Goal: Task Accomplishment & Management: Use online tool/utility

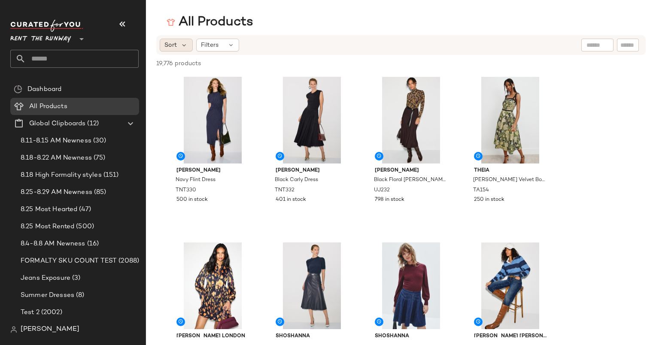
click at [180, 49] on div "Sort" at bounding box center [176, 45] width 33 height 13
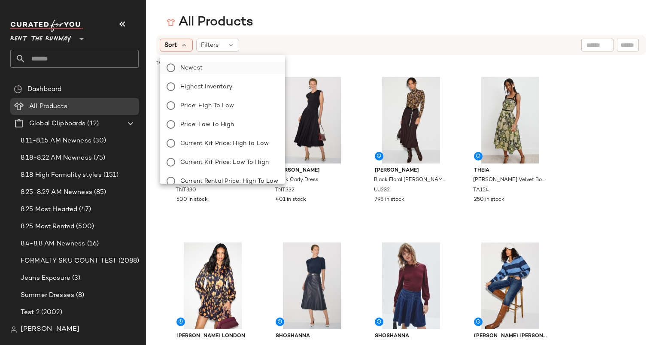
click at [218, 64] on label "Newest" at bounding box center [227, 68] width 101 height 12
click at [364, 41] on div "Sort: Newest Filters Reset" at bounding box center [345, 45] width 371 height 13
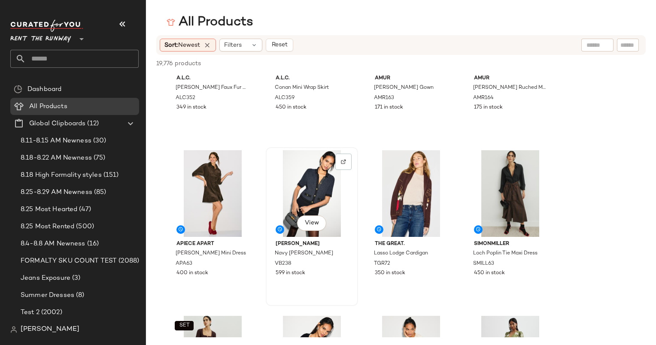
scroll to position [1087, 0]
click at [214, 177] on div "View" at bounding box center [213, 194] width 86 height 87
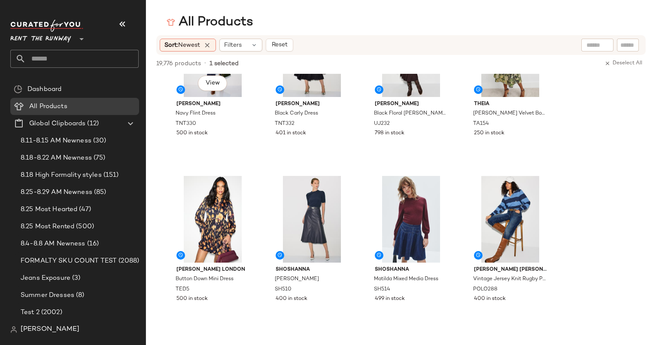
scroll to position [0, 0]
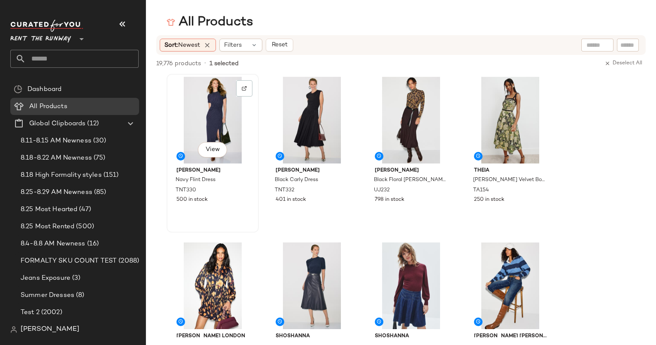
click at [214, 102] on div "View" at bounding box center [213, 120] width 86 height 87
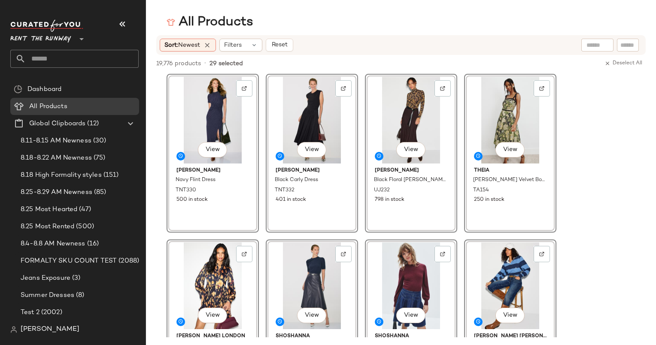
click at [341, 39] on div "Sort: Newest Filters Reset" at bounding box center [345, 45] width 371 height 13
click at [337, 64] on div "19,776 products • 29 selected Deselect All" at bounding box center [401, 64] width 510 height 19
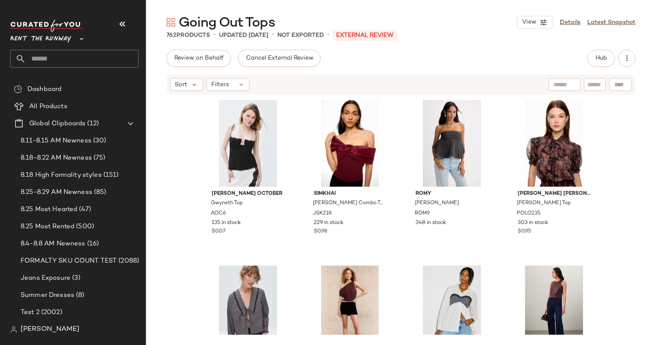
click at [173, 139] on div "Anna October Gwyneth Top AOC6 135 in stock $0.07 SIMKHAI Celiana Knit Combo Top…" at bounding box center [401, 215] width 510 height 240
click at [595, 62] on button "Hub" at bounding box center [601, 58] width 27 height 17
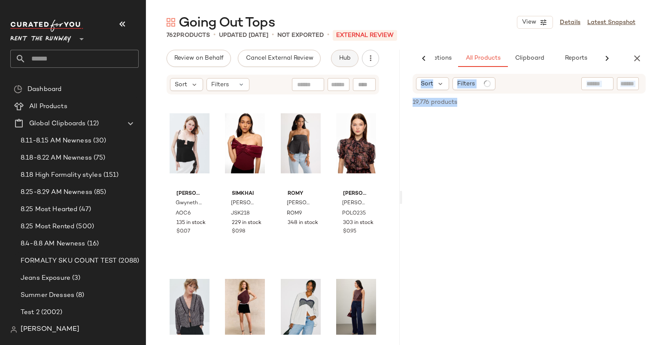
scroll to position [0, 53]
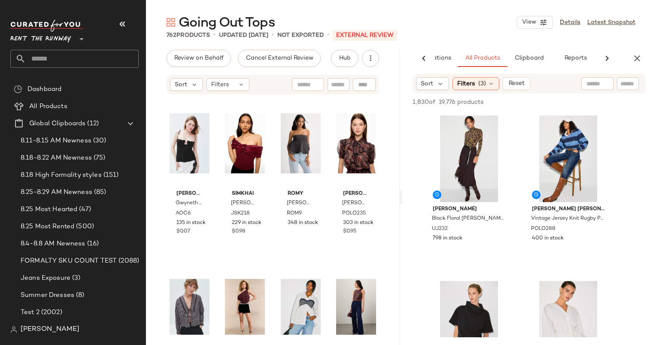
click at [485, 34] on div "762 Products • updated Aug 28th • Not Exported • External REVIEW" at bounding box center [401, 35] width 510 height 9
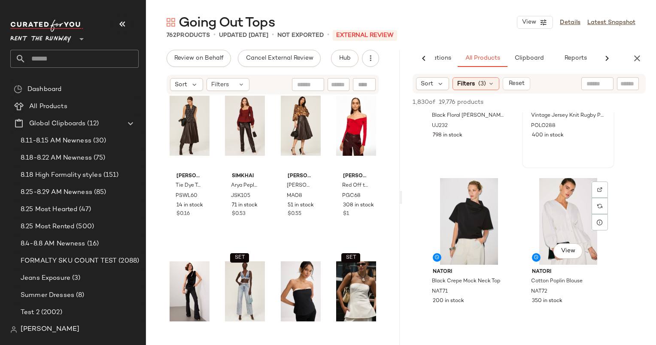
scroll to position [103, 0]
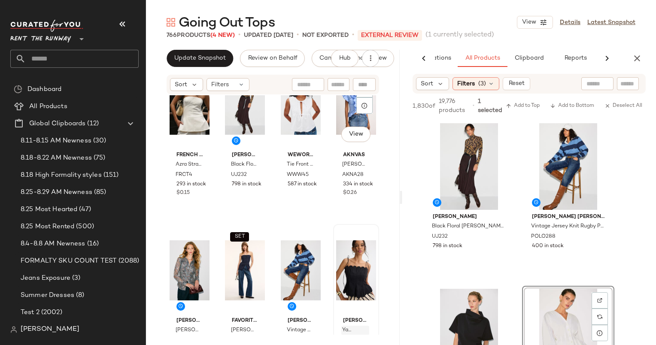
scroll to position [835, 0]
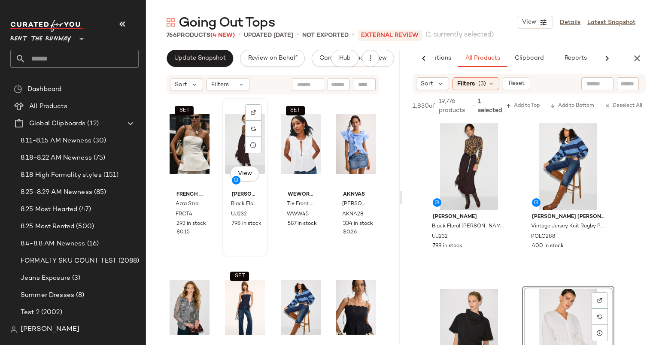
click at [238, 139] on div "View" at bounding box center [245, 144] width 40 height 87
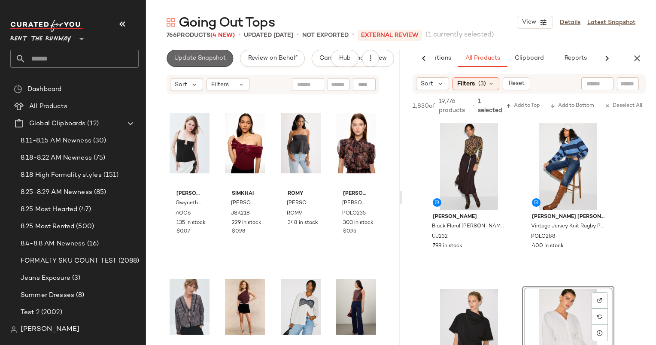
click at [198, 50] on button "Update Snapshot" at bounding box center [200, 58] width 67 height 17
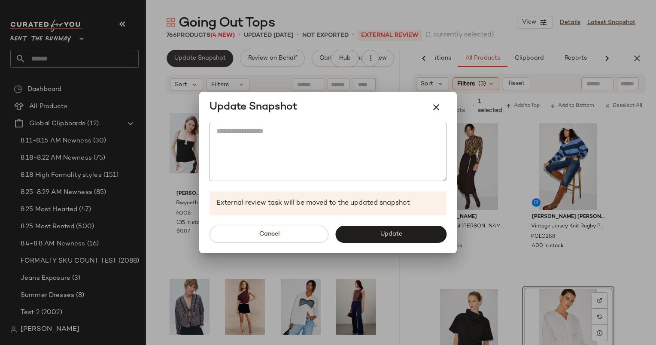
click at [214, 67] on div at bounding box center [328, 172] width 656 height 345
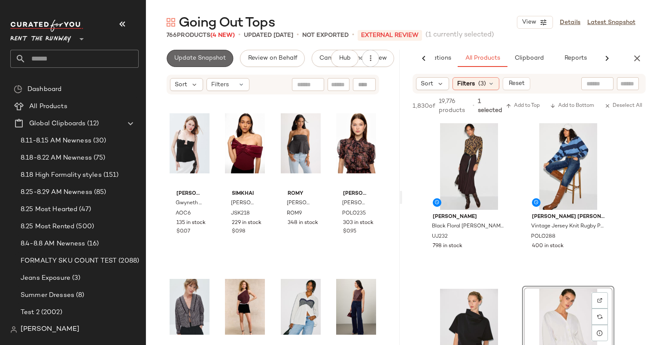
click at [217, 60] on span "Update Snapshot" at bounding box center [200, 58] width 52 height 7
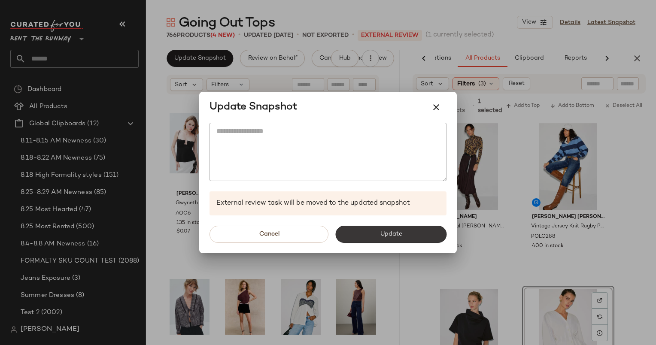
click at [397, 241] on button "Update" at bounding box center [391, 234] width 111 height 17
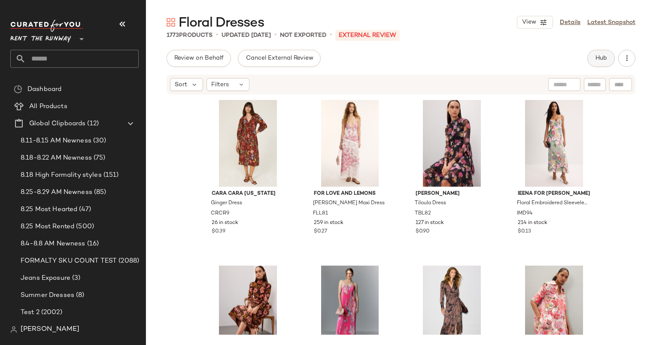
click at [600, 58] on span "Hub" at bounding box center [601, 58] width 12 height 7
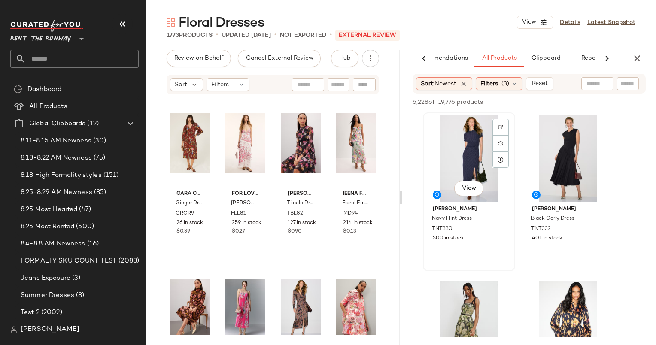
scroll to position [125, 0]
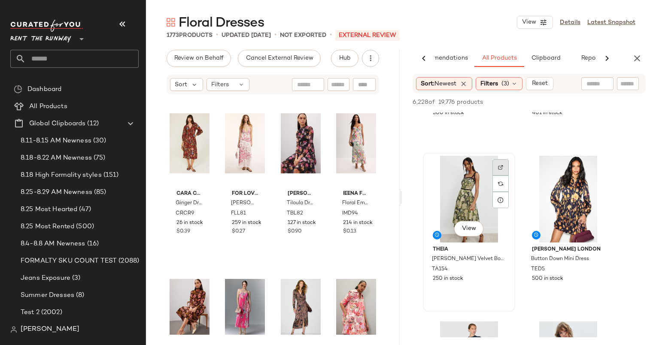
click at [504, 176] on div at bounding box center [501, 184] width 16 height 16
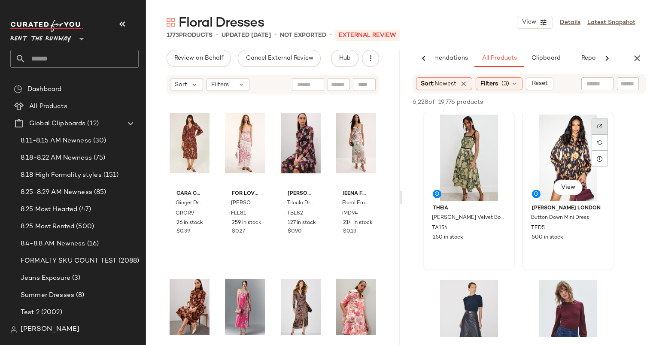
click at [598, 126] on img at bounding box center [600, 126] width 5 height 5
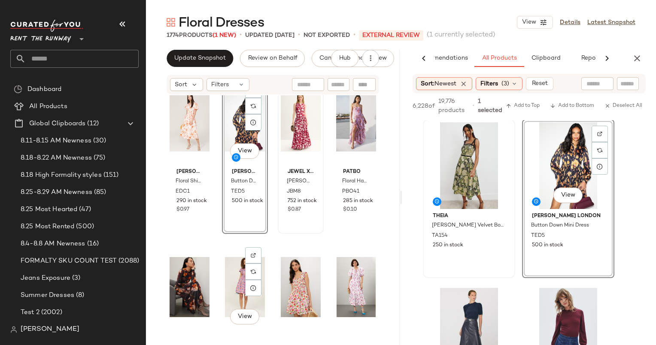
scroll to position [687, 0]
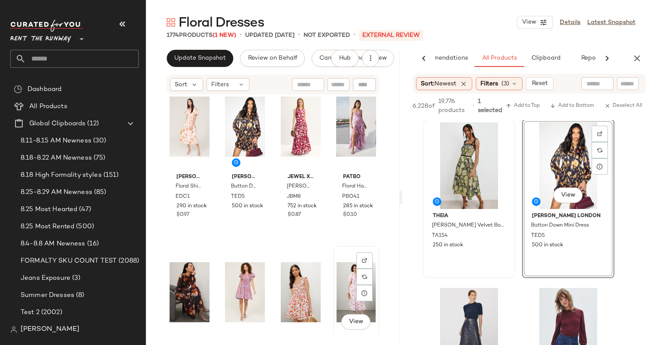
drag, startPoint x: 187, startPoint y: 281, endPoint x: 371, endPoint y: 273, distance: 184.0
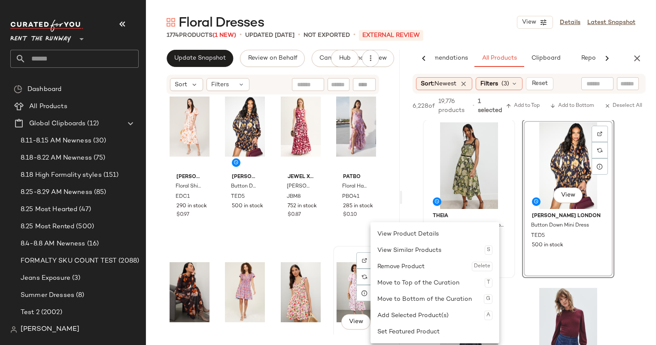
drag, startPoint x: 211, startPoint y: 293, endPoint x: 334, endPoint y: 282, distance: 123.4
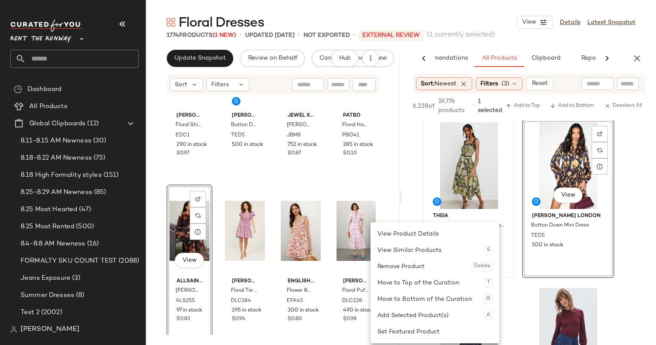
scroll to position [768, 0]
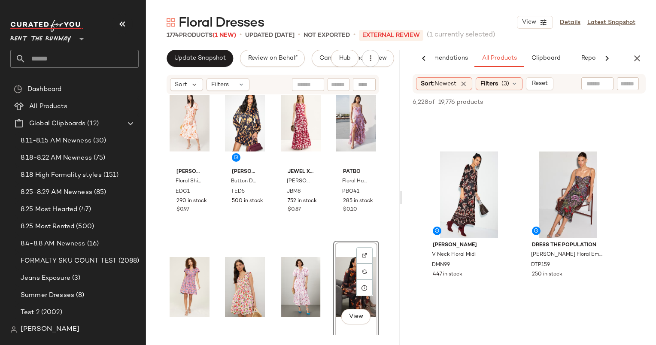
scroll to position [824, 0]
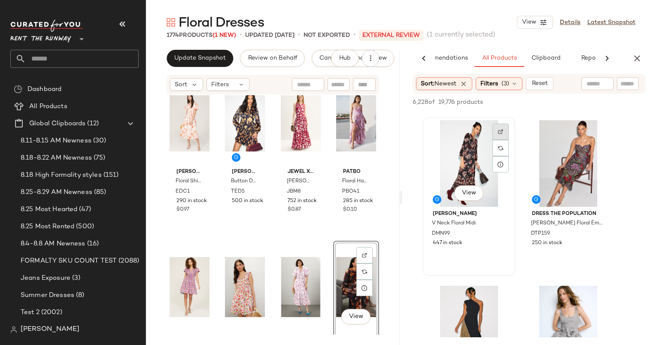
click at [502, 131] on img at bounding box center [500, 131] width 5 height 5
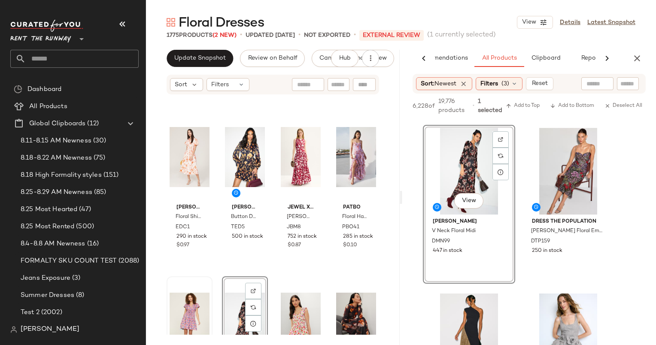
scroll to position [658, 0]
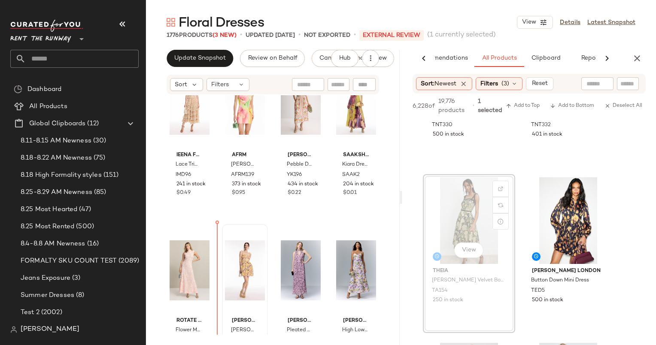
scroll to position [5535, 0]
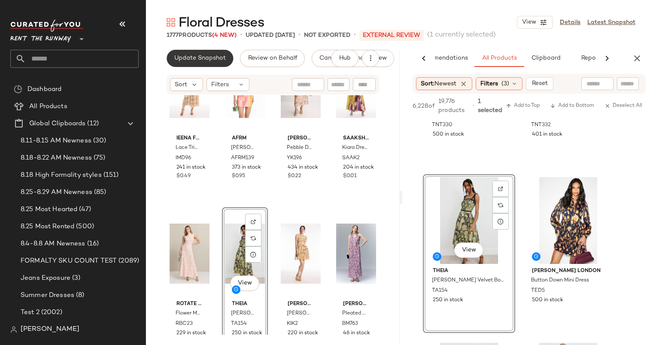
click at [227, 57] on button "Update Snapshot" at bounding box center [200, 58] width 67 height 17
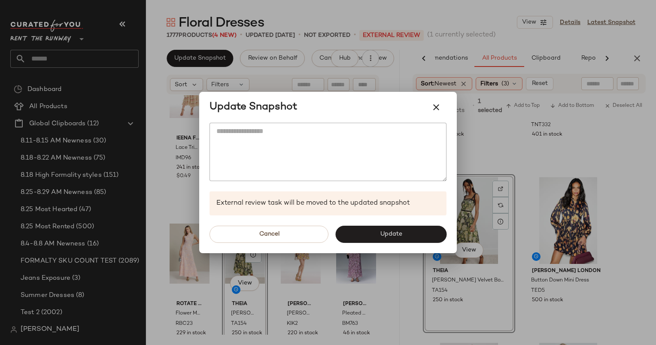
click at [394, 245] on div "Cancel Update" at bounding box center [328, 235] width 258 height 38
click at [394, 226] on button "Update" at bounding box center [391, 234] width 111 height 17
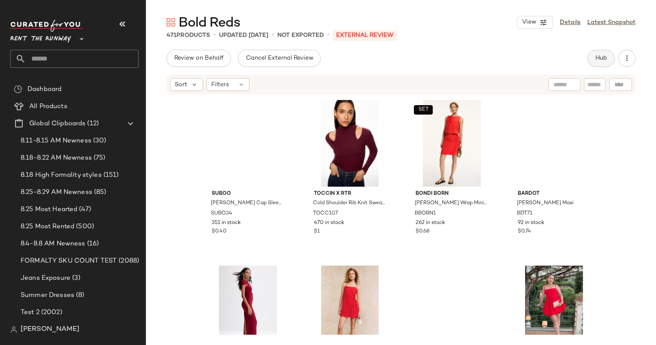
click at [612, 57] on button "Hub" at bounding box center [601, 58] width 27 height 17
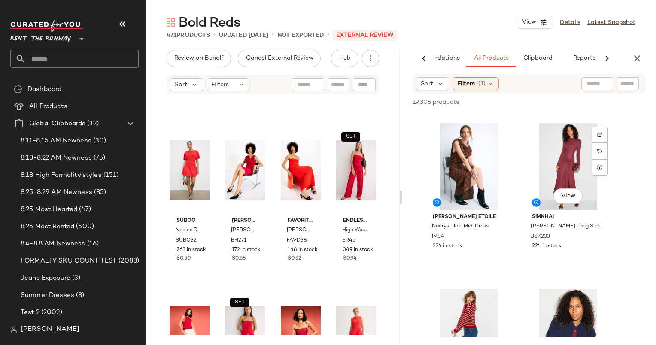
scroll to position [1004, 0]
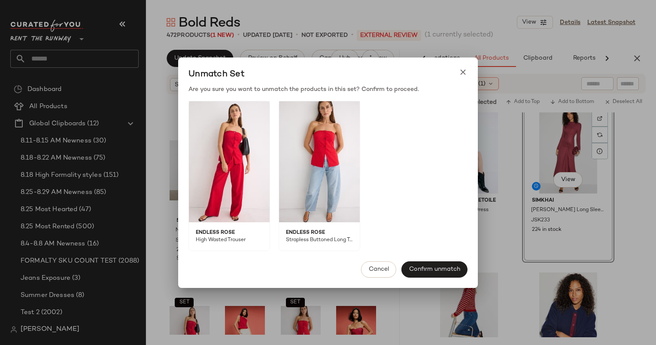
drag, startPoint x: 186, startPoint y: 302, endPoint x: 314, endPoint y: 203, distance: 162.0
click at [314, 203] on body "Rent the Runway ** Dashboard All Products Global Clipboards (12) 8.11-8.15 AM N…" at bounding box center [328, 172] width 656 height 345
click at [381, 259] on div "Cancel Confirm unmatch" at bounding box center [328, 269] width 300 height 37
click at [381, 266] on span "Cancel" at bounding box center [379, 269] width 21 height 7
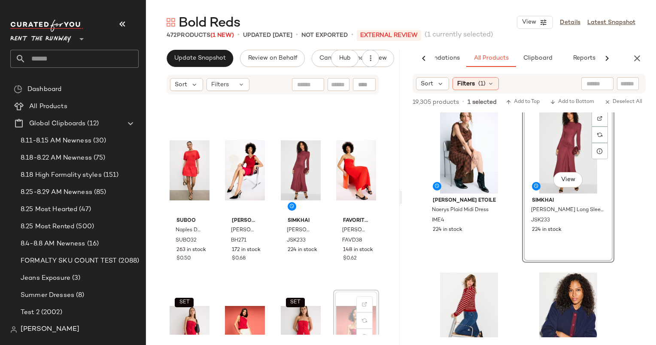
scroll to position [811, 0]
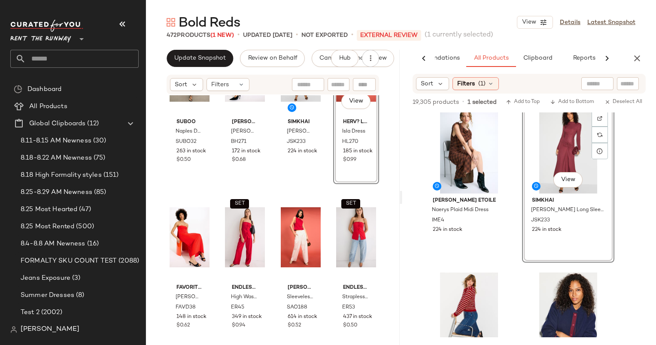
scroll to position [909, 0]
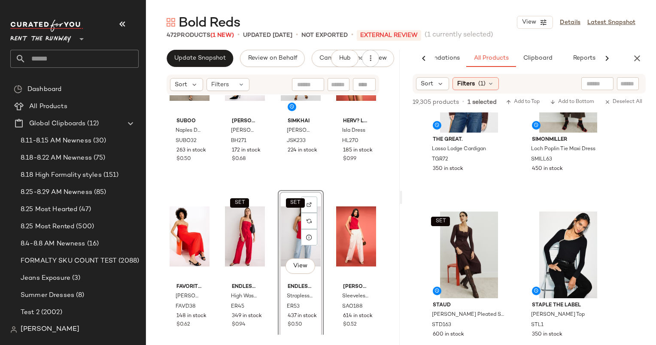
scroll to position [2603, 0]
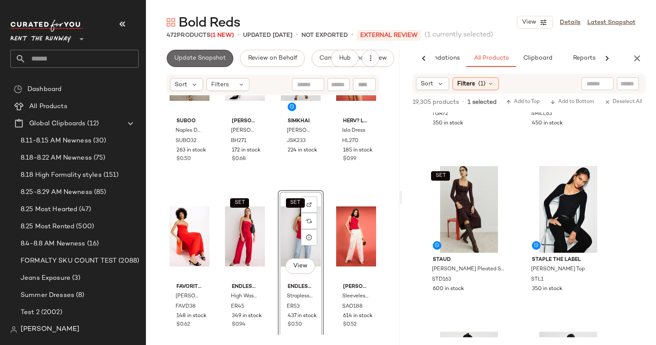
click at [201, 64] on button "Update Snapshot" at bounding box center [200, 58] width 67 height 17
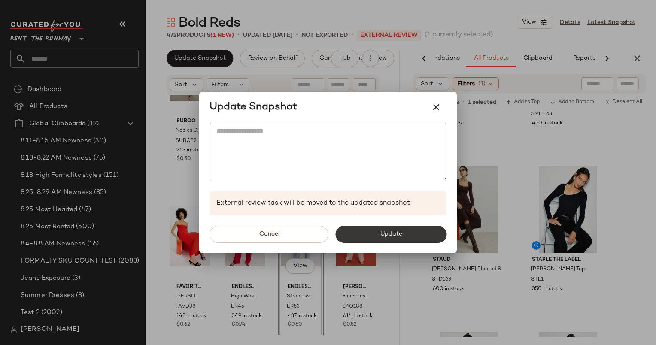
click at [410, 232] on button "Update" at bounding box center [391, 234] width 111 height 17
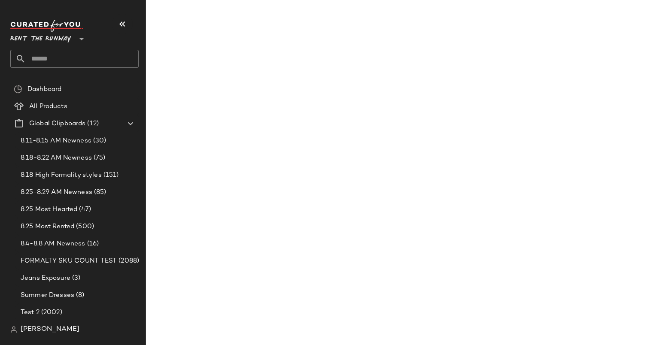
scroll to position [5090, 0]
